Goal: Task Accomplishment & Management: Complete application form

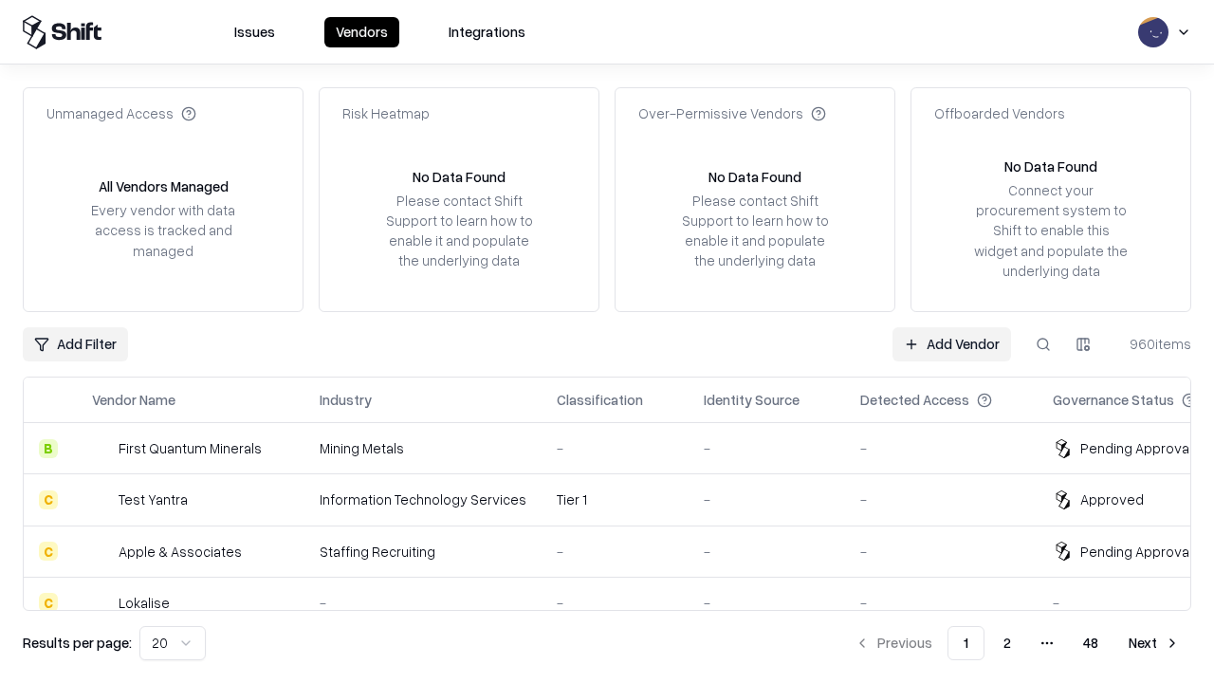
click at [951, 343] on link "Add Vendor" at bounding box center [951, 344] width 119 height 34
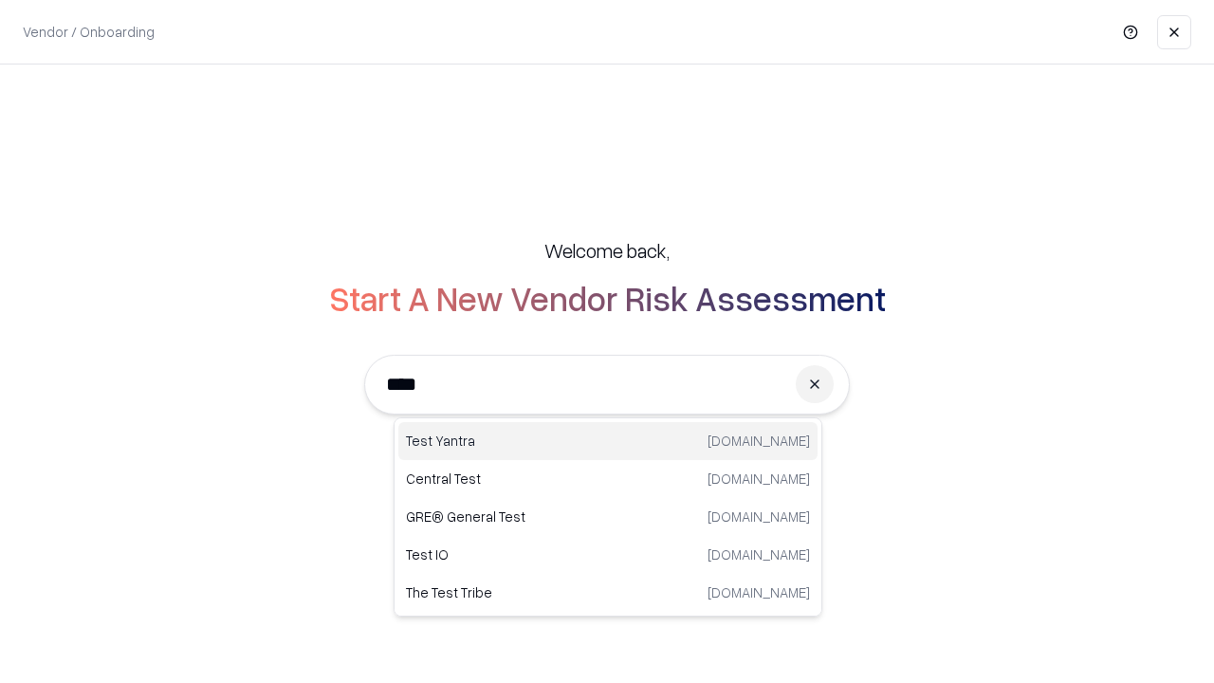
click at [608, 441] on div "Test Yantra [DOMAIN_NAME]" at bounding box center [607, 441] width 419 height 38
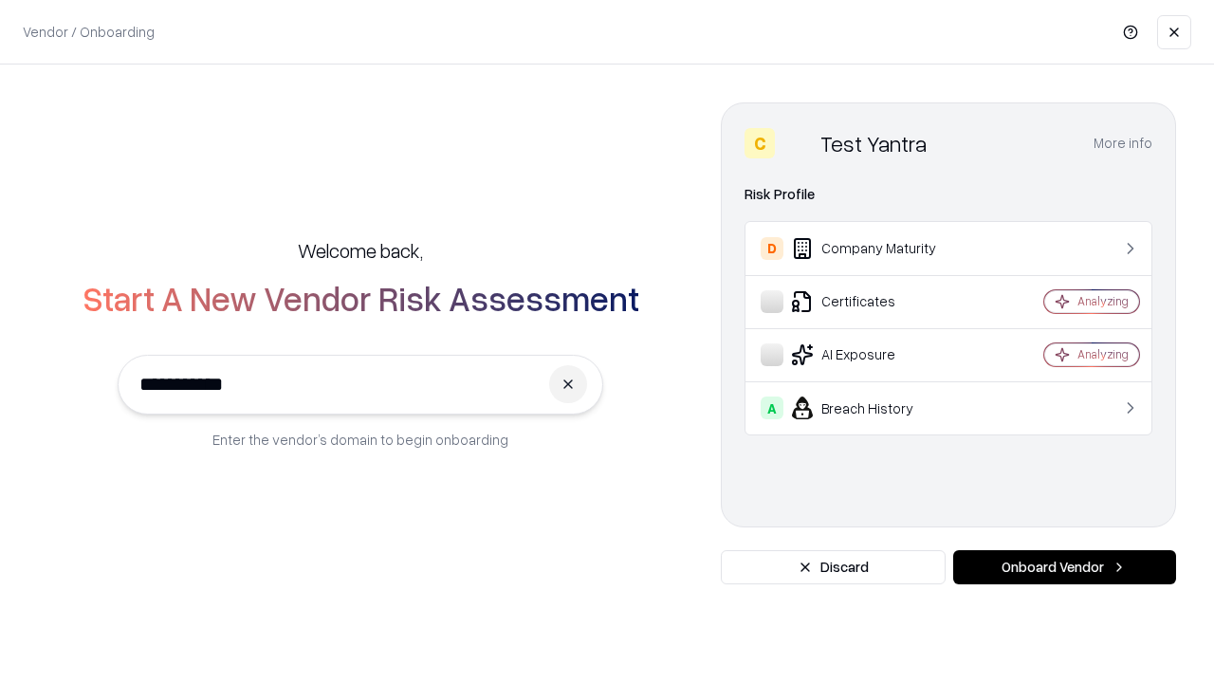
type input "**********"
click at [1064, 567] on button "Onboard Vendor" at bounding box center [1064, 567] width 223 height 34
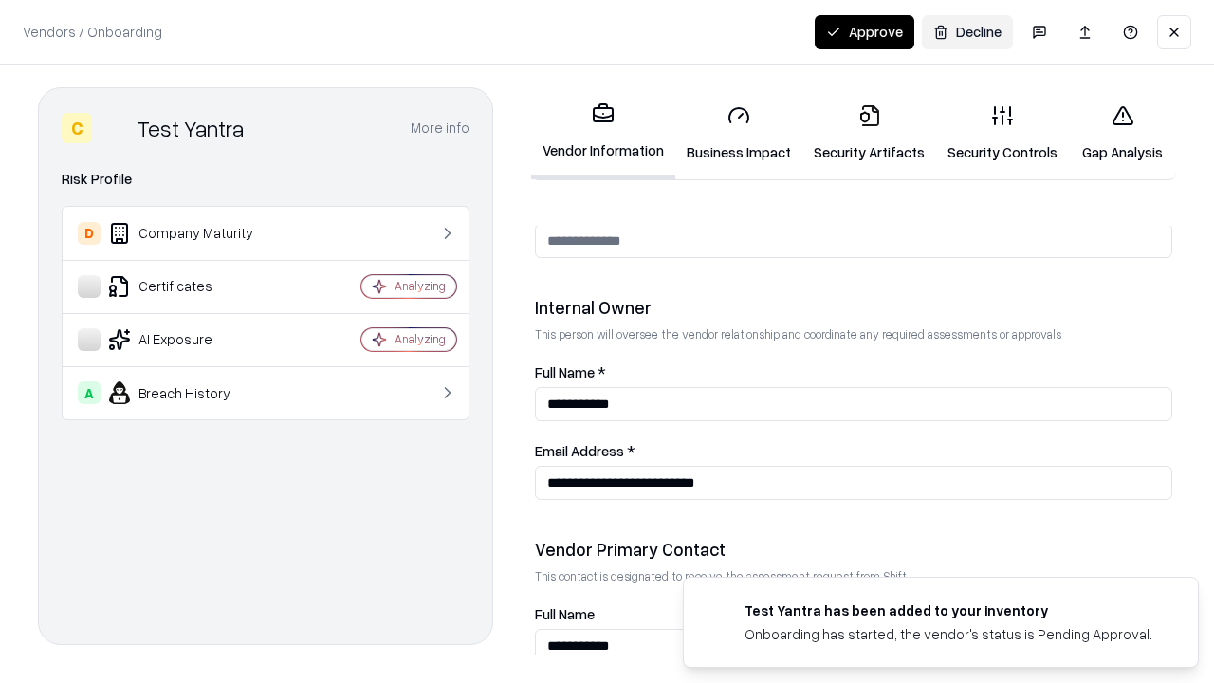
scroll to position [982, 0]
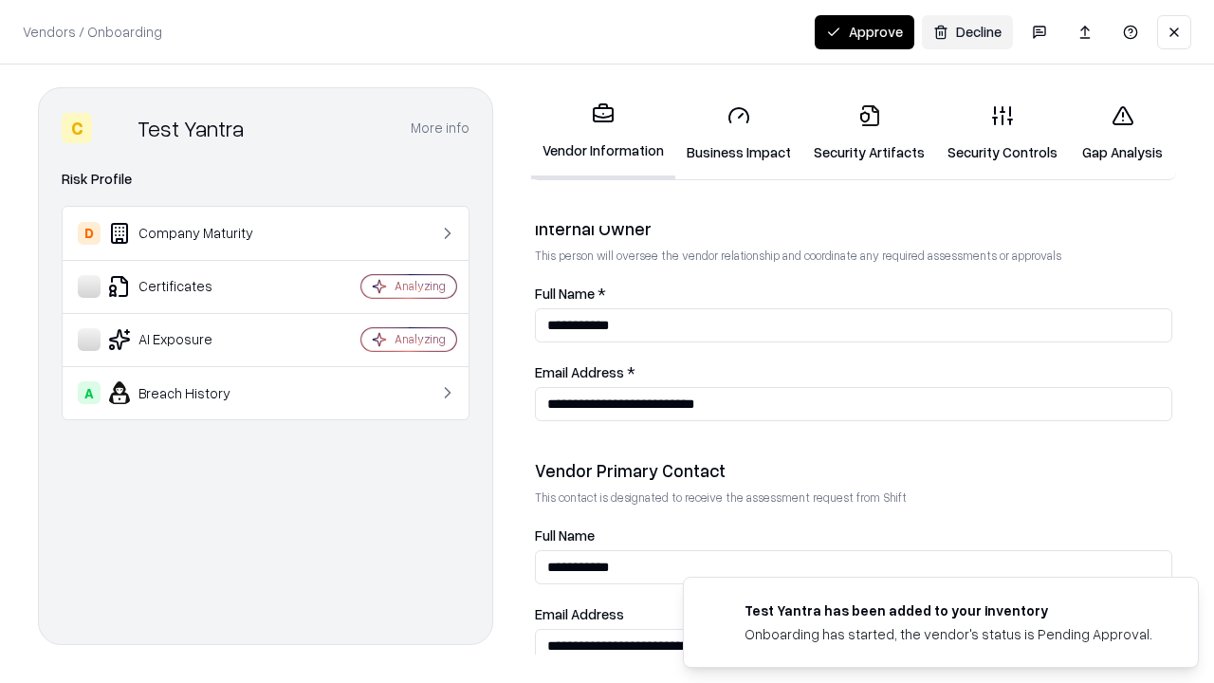
click at [739, 133] on link "Business Impact" at bounding box center [738, 133] width 127 height 88
click at [868, 133] on link "Security Artifacts" at bounding box center [869, 133] width 134 height 88
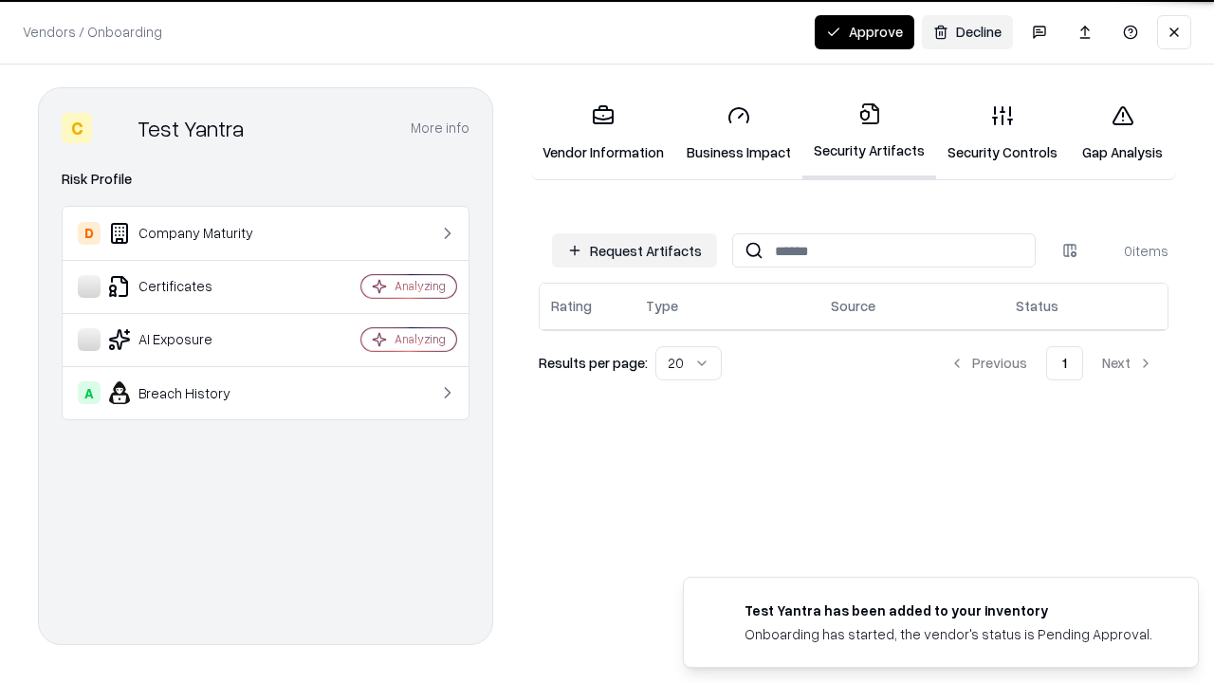
click at [634, 250] on button "Request Artifacts" at bounding box center [634, 250] width 165 height 34
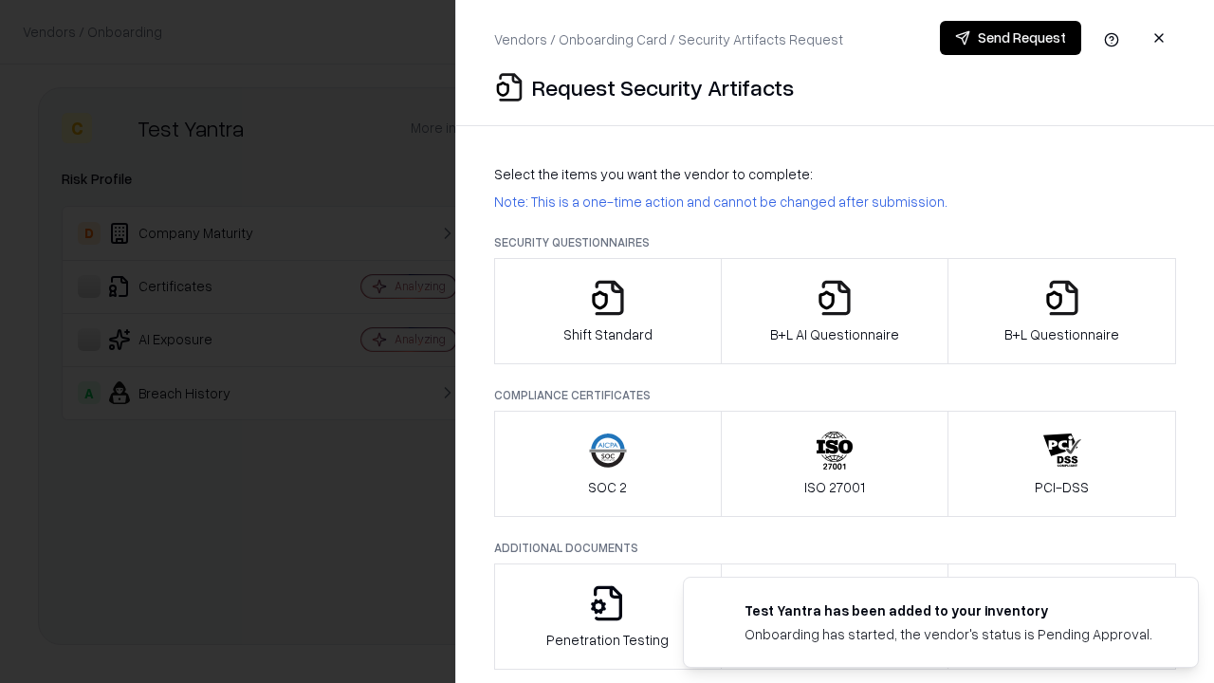
click at [607, 311] on icon "button" at bounding box center [608, 298] width 38 height 38
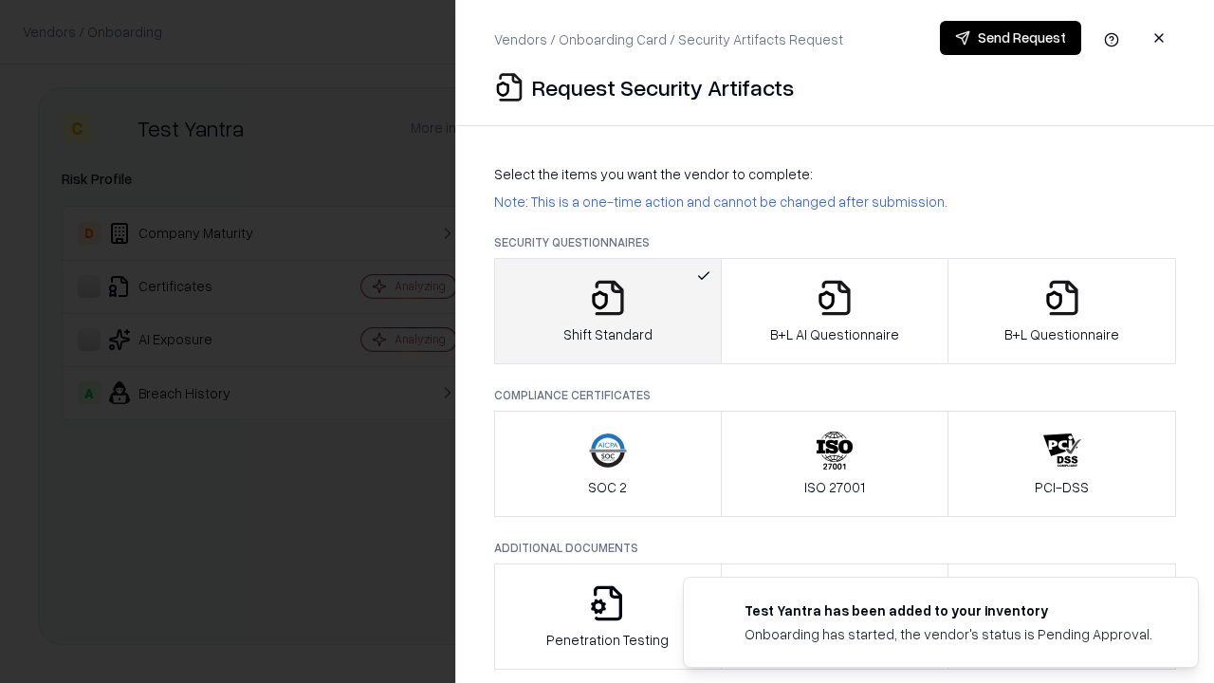
click at [1010, 38] on button "Send Request" at bounding box center [1010, 38] width 141 height 34
